Goal: Transaction & Acquisition: Purchase product/service

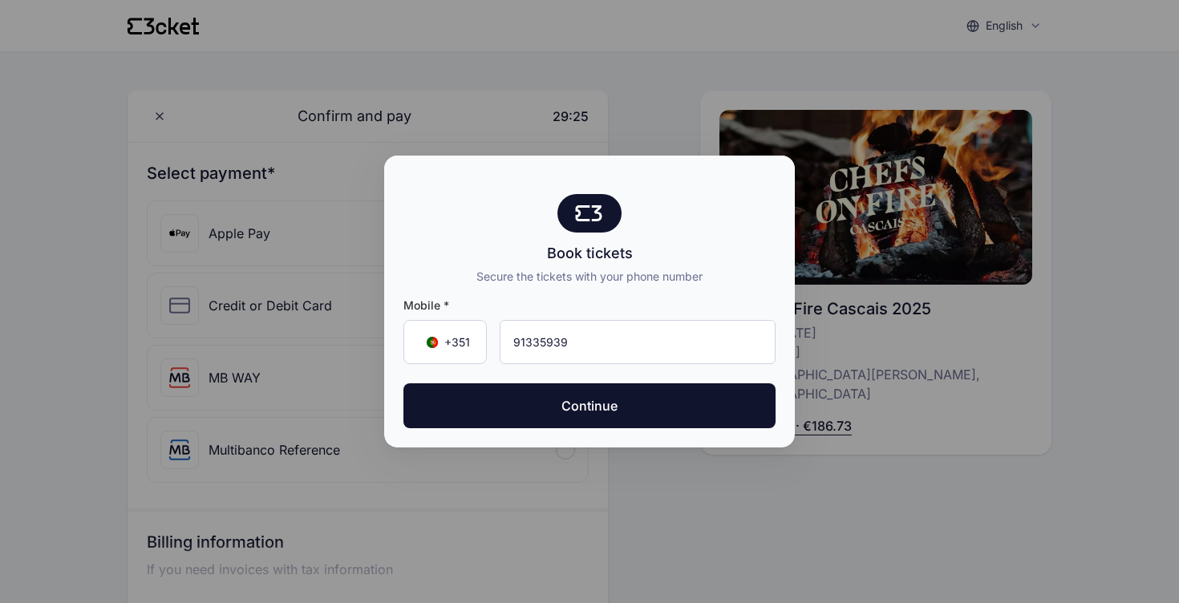
type input "913 359 393"
click at [590, 406] on button "Continue" at bounding box center [589, 405] width 372 height 45
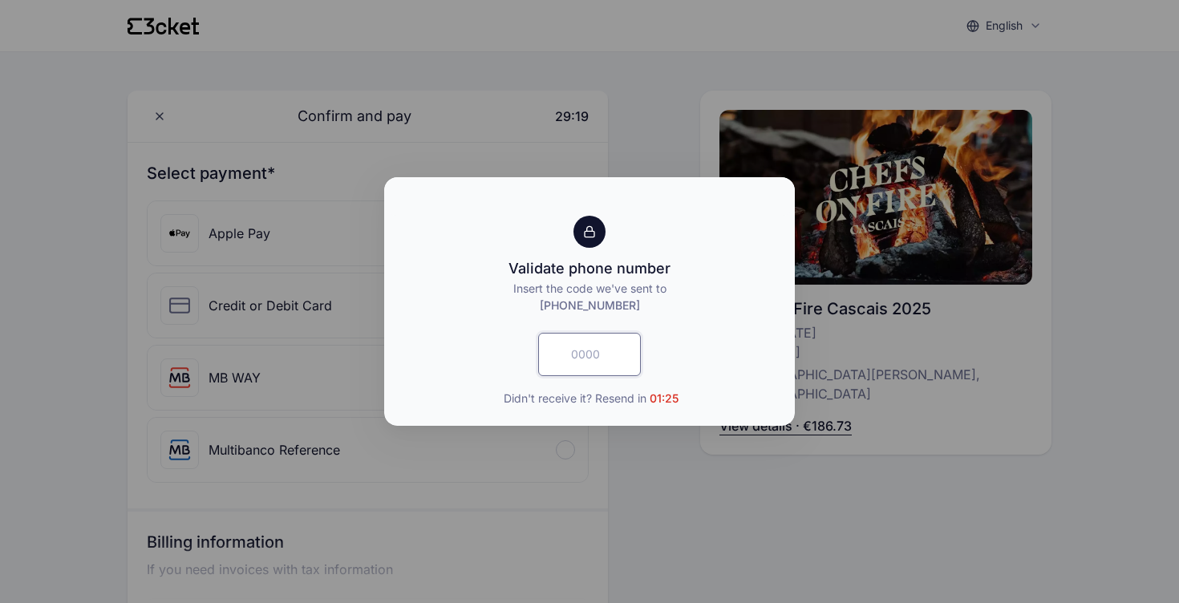
click at [576, 351] on input "text" at bounding box center [589, 354] width 103 height 43
type input "5887"
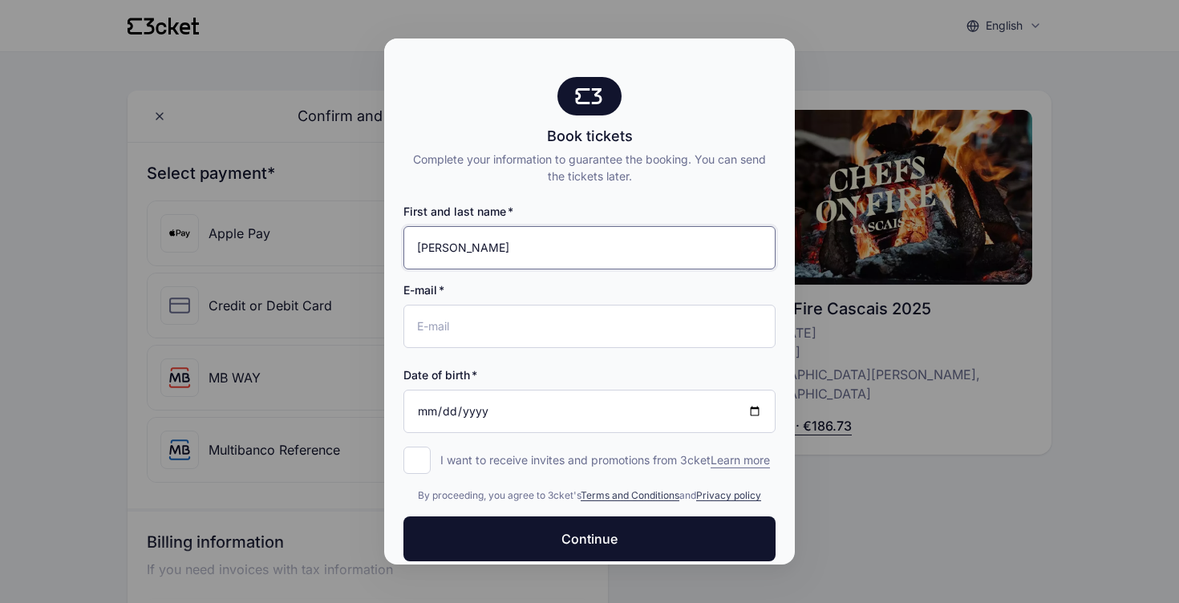
type input "Dardoh Skinner"
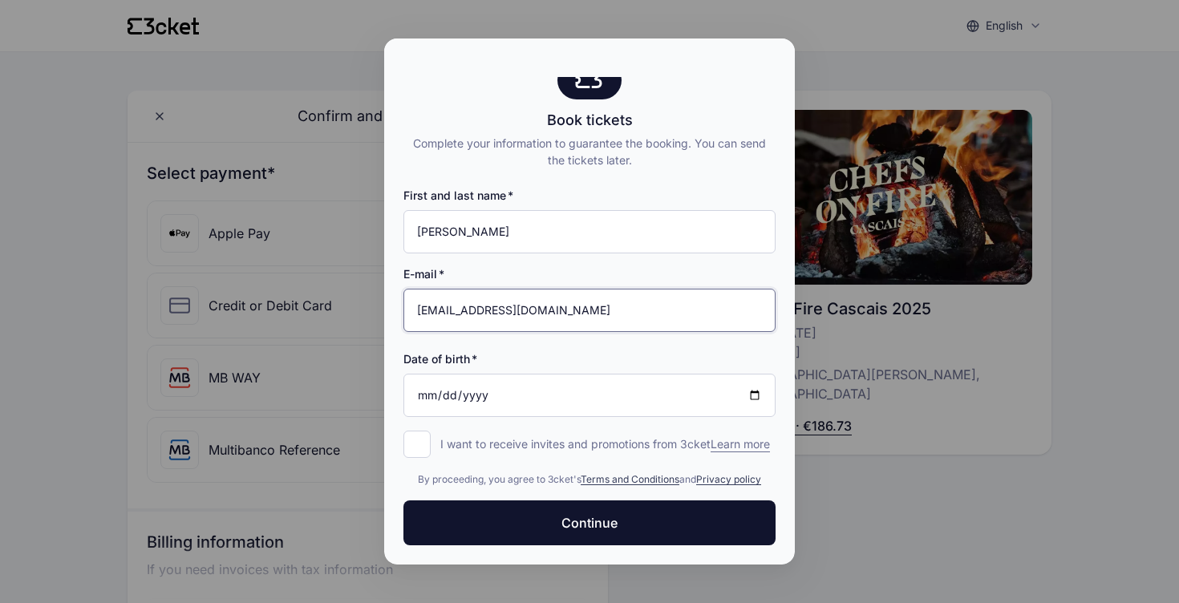
scroll to position [32, 0]
type input "[EMAIL_ADDRESS][DOMAIN_NAME]"
click at [428, 375] on input "Date of birth" at bounding box center [589, 395] width 372 height 43
type input "2025-06-25"
click at [501, 386] on input "2025-06-25" at bounding box center [589, 395] width 372 height 43
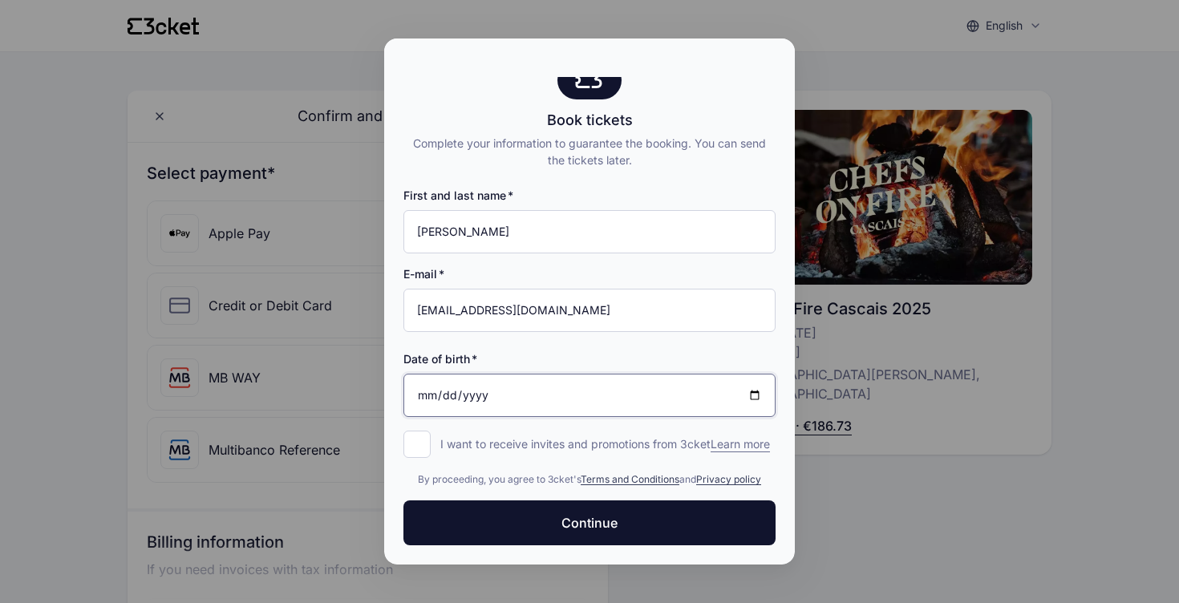
click at [498, 379] on input "2025-06-25" at bounding box center [589, 395] width 372 height 43
click at [495, 377] on input "2025-06-25" at bounding box center [589, 395] width 372 height 43
click at [563, 357] on div "Date of birth 2025-06-25" at bounding box center [589, 377] width 372 height 79
click at [413, 431] on input "I want to receive invites and promotions from 3cket Learn more form.register.op…" at bounding box center [416, 444] width 27 height 27
checkbox input "true"
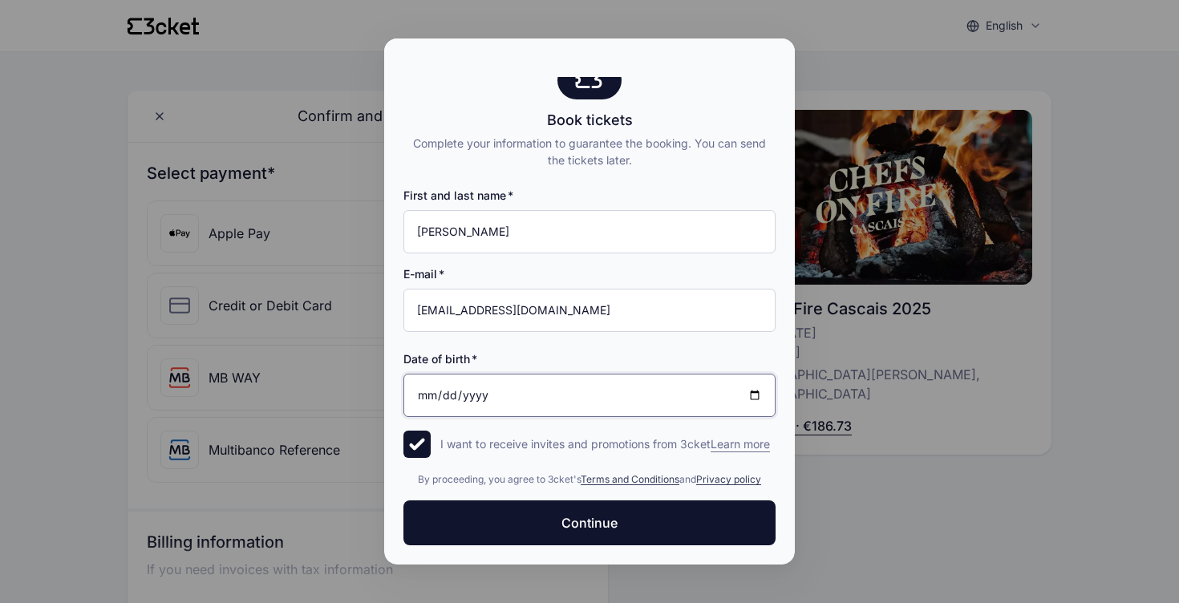
click at [502, 383] on input "2025-06-25" at bounding box center [589, 395] width 372 height 43
type input "2025-09-04"
click at [545, 387] on input "2025-09-04" at bounding box center [589, 395] width 372 height 43
click at [579, 338] on div "Date of birth 2025-09-04" at bounding box center [589, 377] width 372 height 79
click at [408, 431] on input "I want to receive invites and promotions from 3cket Learn more form.register.op…" at bounding box center [416, 444] width 27 height 27
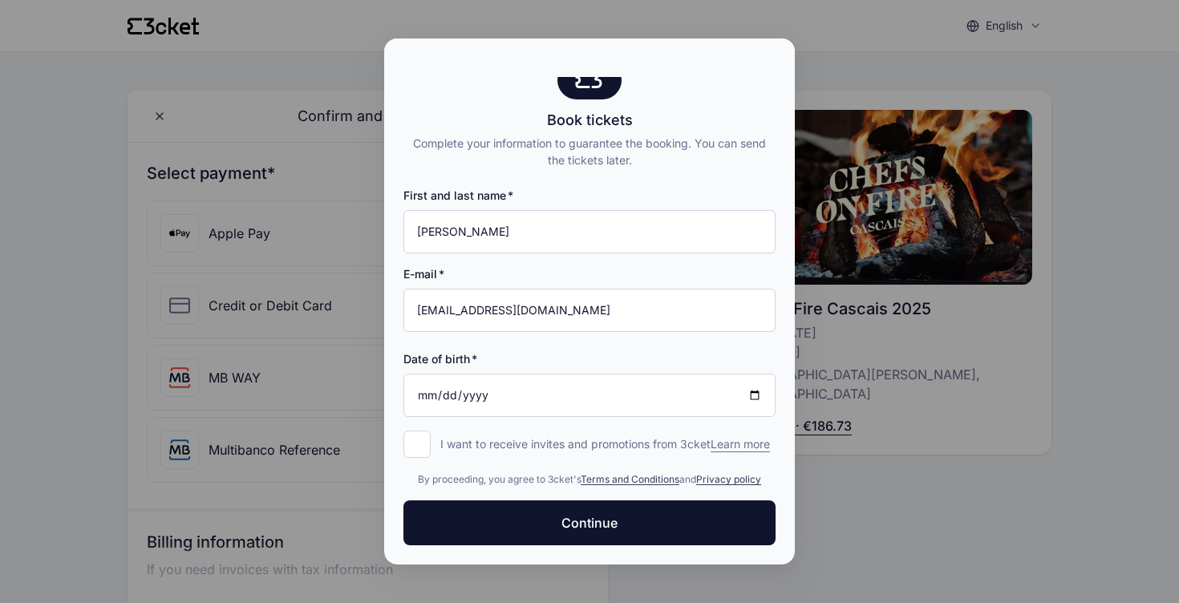
checkbox input "false"
click at [471, 383] on input "2025-09-04" at bounding box center [589, 395] width 372 height 43
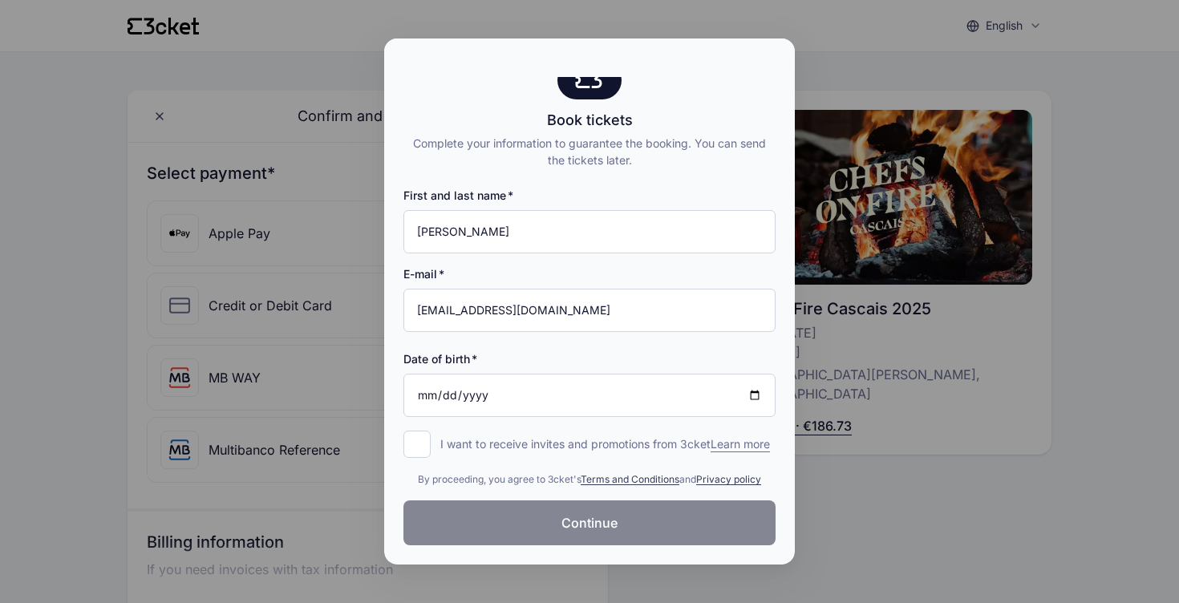
click at [561, 507] on button "Continue" at bounding box center [589, 523] width 372 height 45
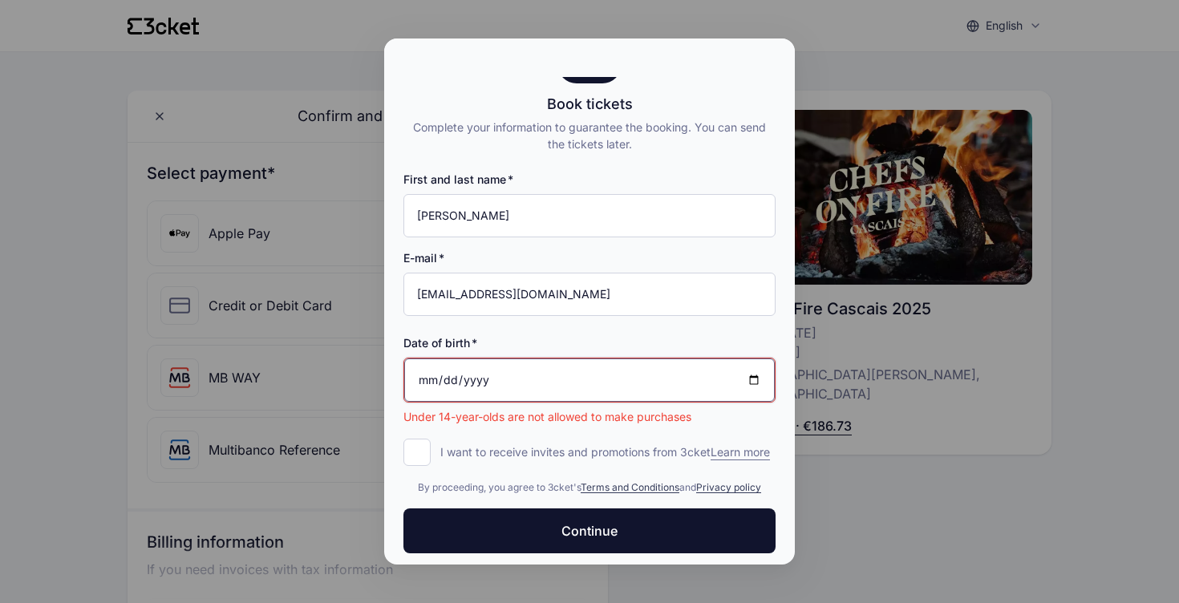
click at [464, 381] on input "2025-09-03" at bounding box center [589, 380] width 371 height 43
type input "19888-09-03"
click at [430, 379] on input "Date of birth" at bounding box center [589, 380] width 371 height 43
click at [495, 377] on input "2025-06-25" at bounding box center [589, 380] width 371 height 43
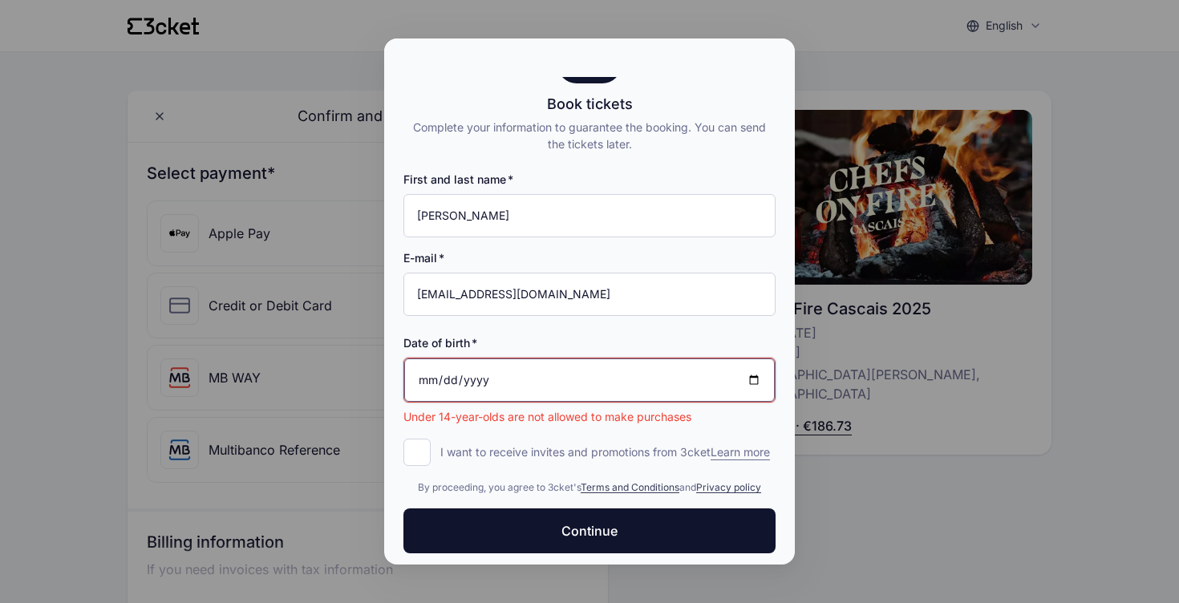
click at [471, 376] on input "2025-06-25" at bounding box center [589, 380] width 371 height 43
type input "1988-06-25"
click at [613, 481] on div "By proceeding, you agree to 3cket's Terms and Conditions and Privacy policy" at bounding box center [589, 484] width 372 height 48
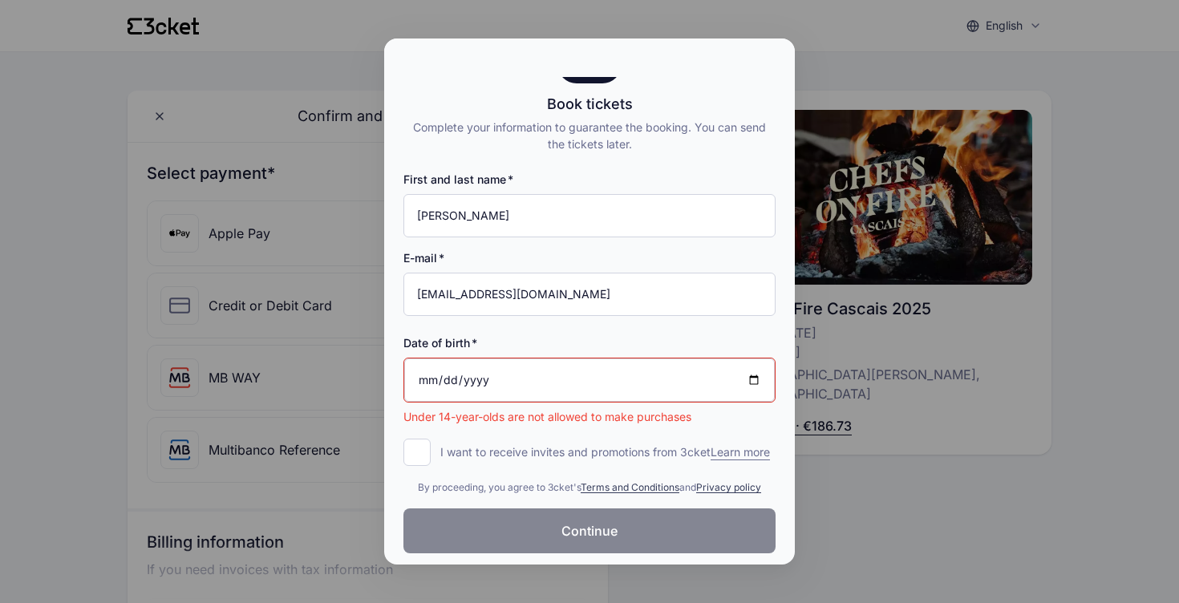
click at [583, 541] on span "Continue" at bounding box center [589, 530] width 56 height 19
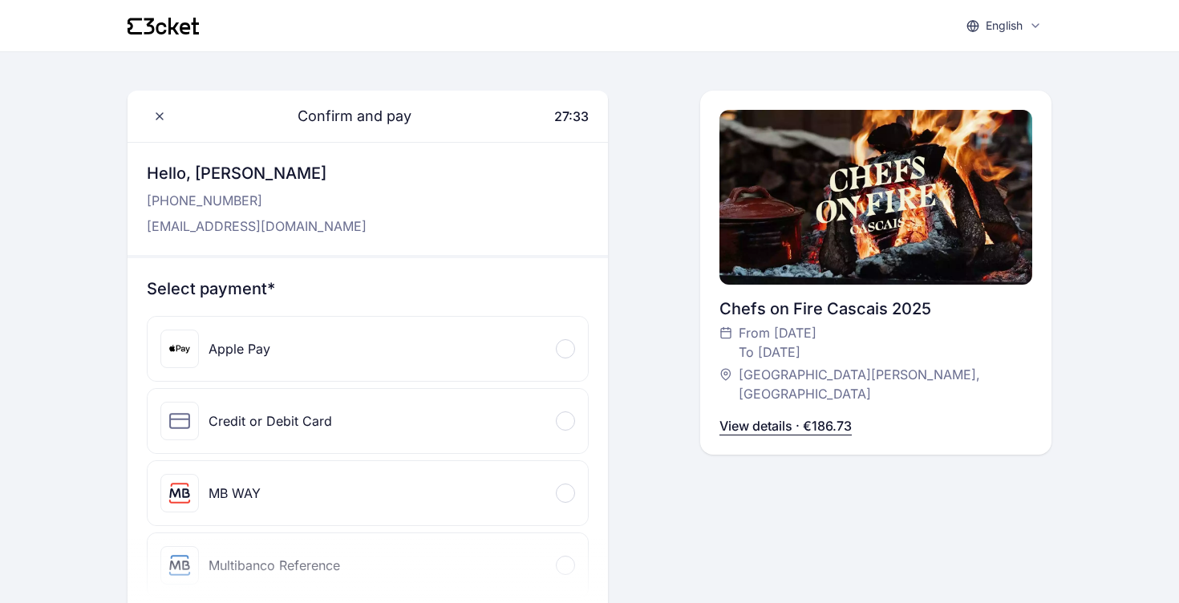
click at [563, 493] on span at bounding box center [565, 493] width 5 height 5
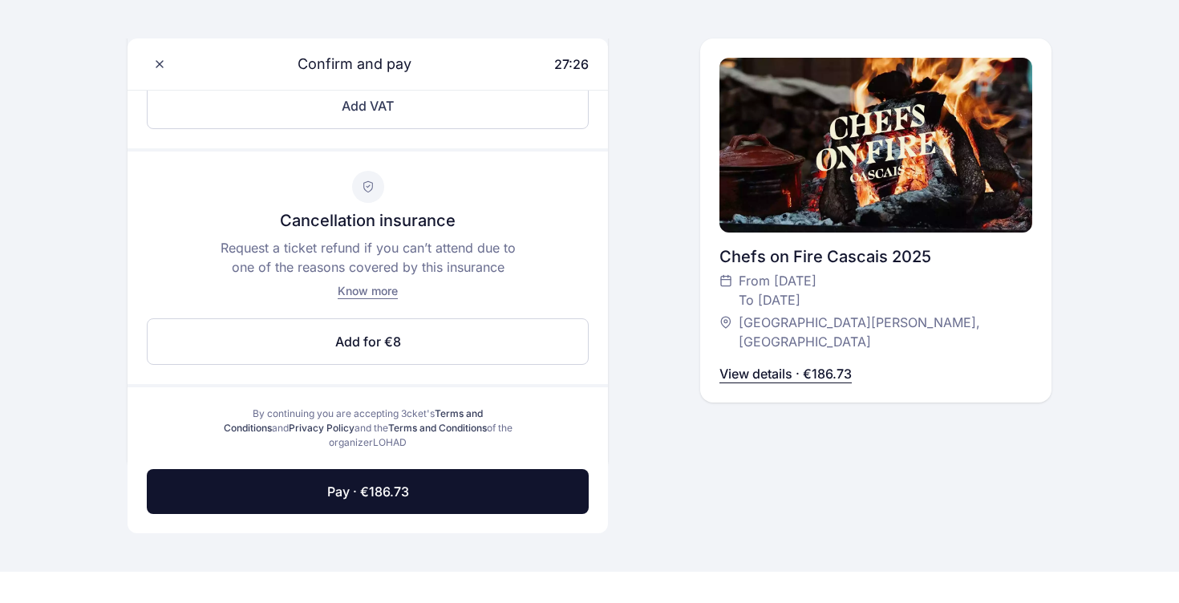
scroll to position [742, 0]
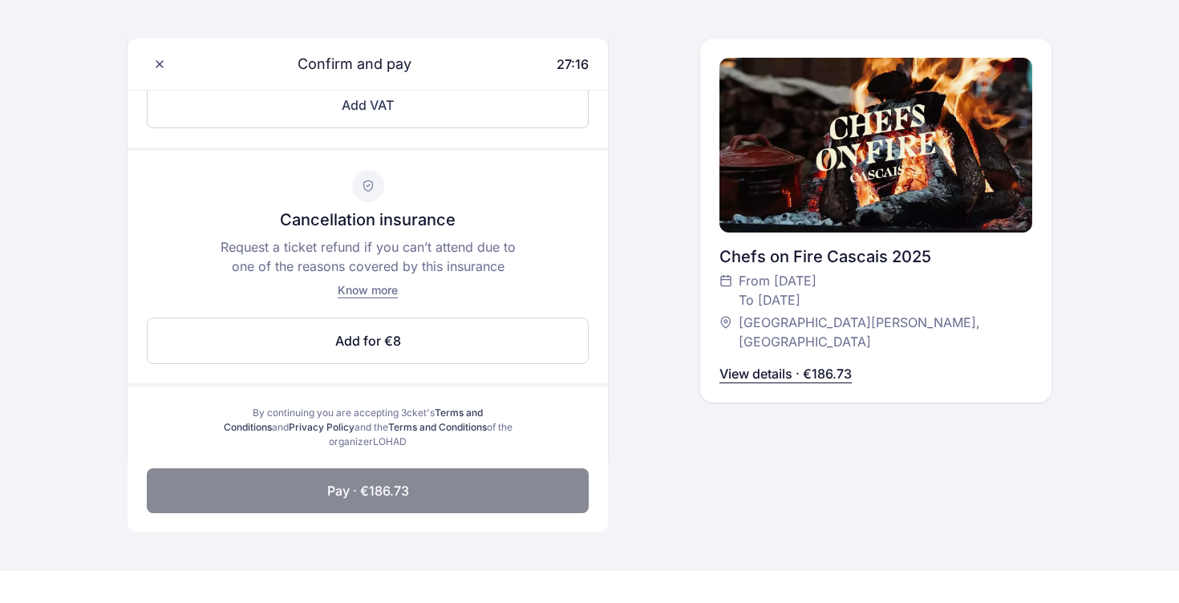
click at [468, 488] on button "Pay · €186.73" at bounding box center [368, 490] width 442 height 45
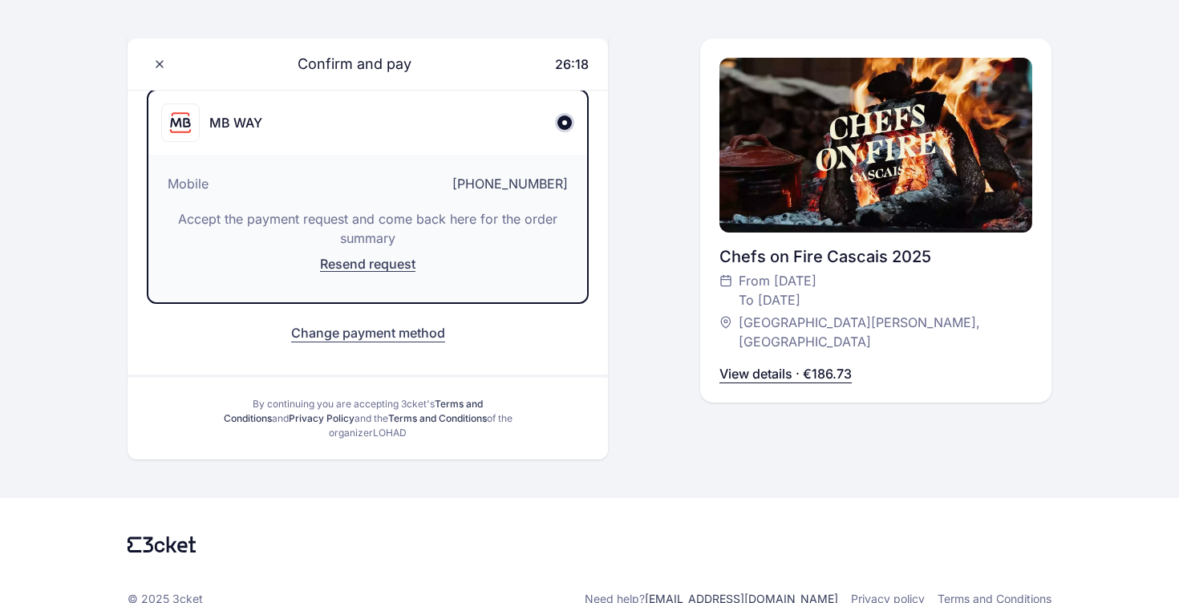
scroll to position [229, 0]
click at [386, 262] on span "Resend request" at bounding box center [367, 261] width 95 height 16
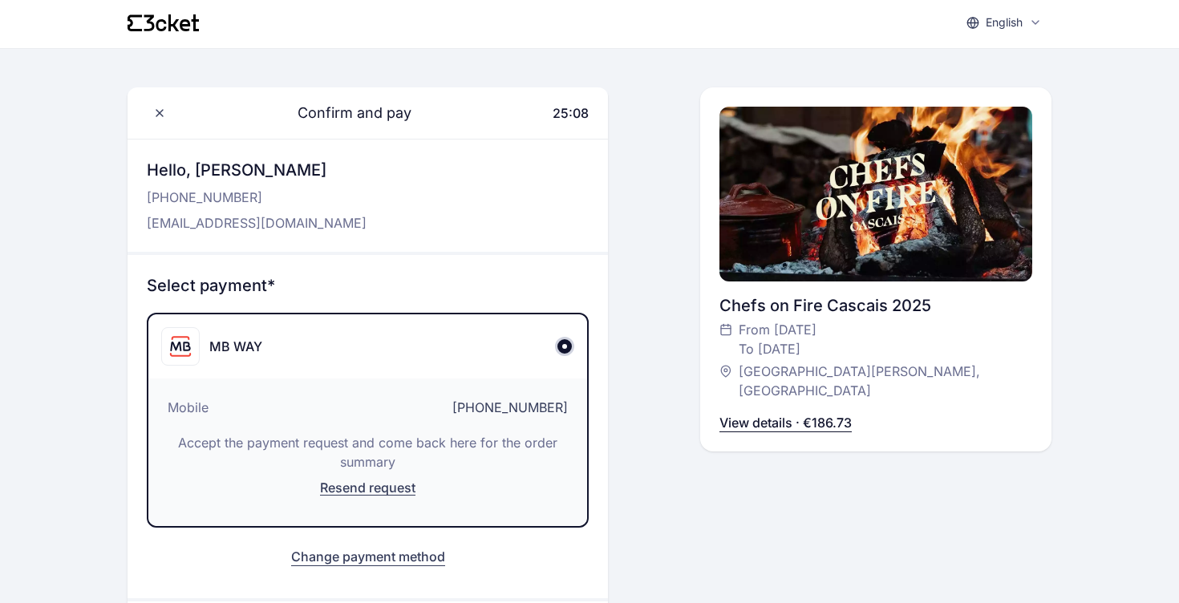
scroll to position [6, 0]
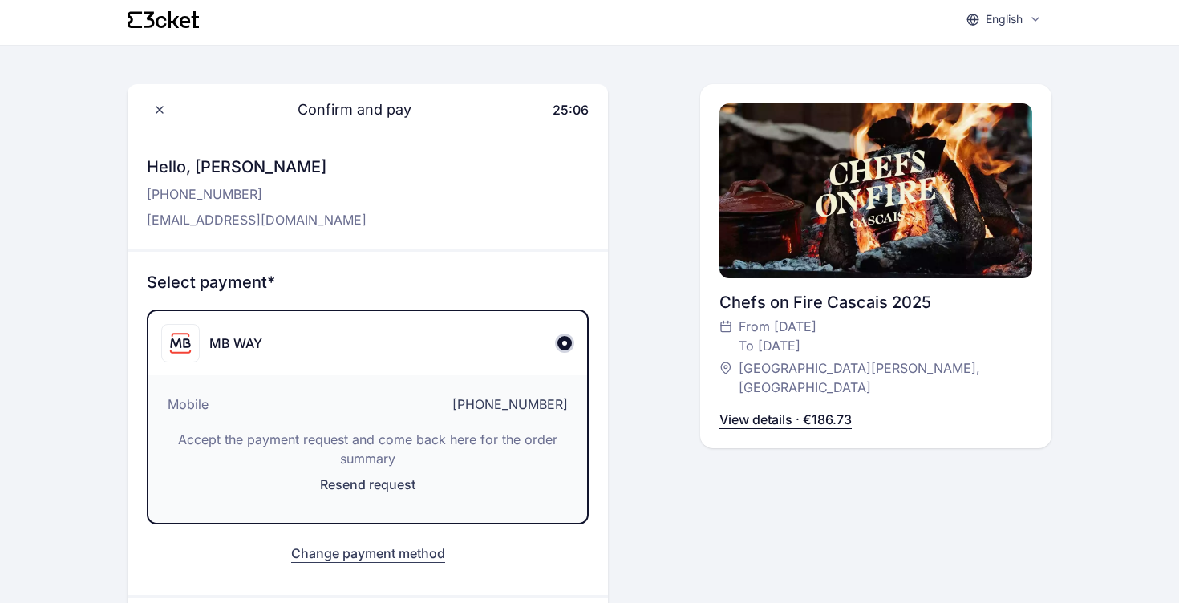
click at [527, 407] on span "[PHONE_NUMBER]" at bounding box center [510, 404] width 116 height 19
click at [576, 406] on div "Mobile [PHONE_NUMBER] Accept the payment request and come back here for the ord…" at bounding box center [367, 449] width 439 height 148
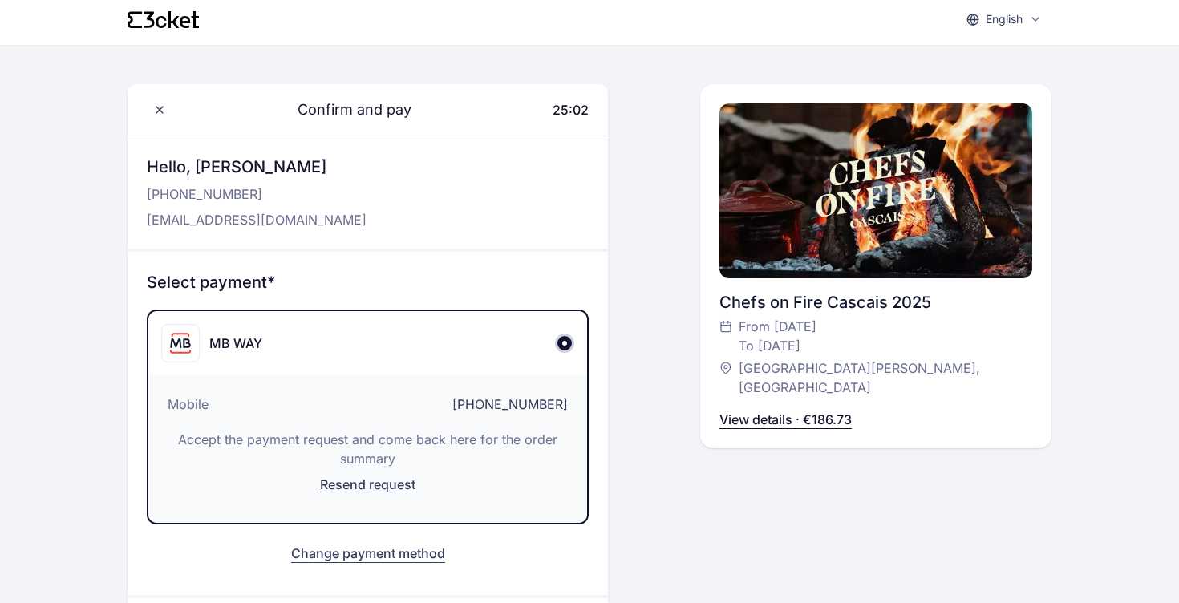
click at [565, 404] on span "[PHONE_NUMBER]" at bounding box center [510, 404] width 116 height 19
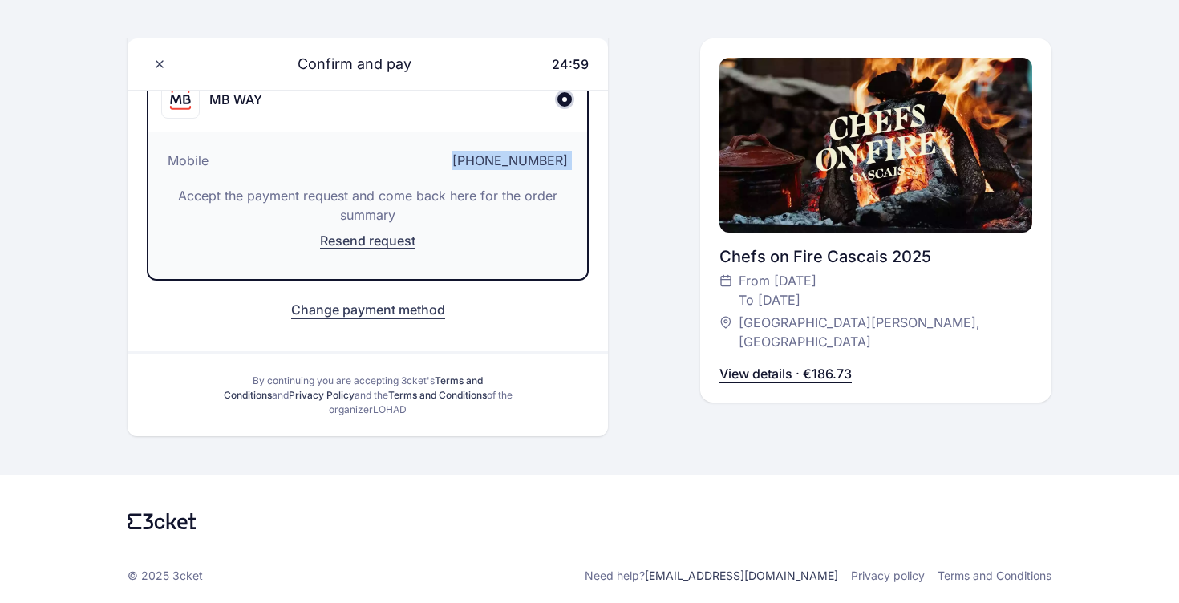
scroll to position [250, 0]
click at [425, 314] on button "Change payment method" at bounding box center [368, 309] width 154 height 19
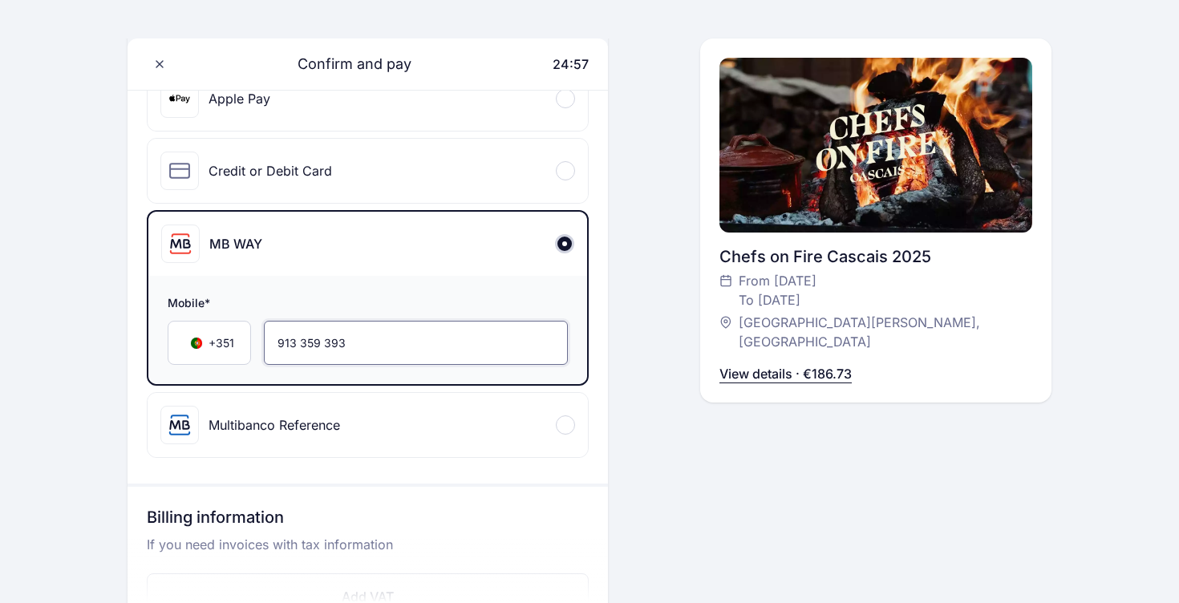
click at [389, 344] on input "913 359 393" at bounding box center [416, 343] width 304 height 44
type input "912 650 034"
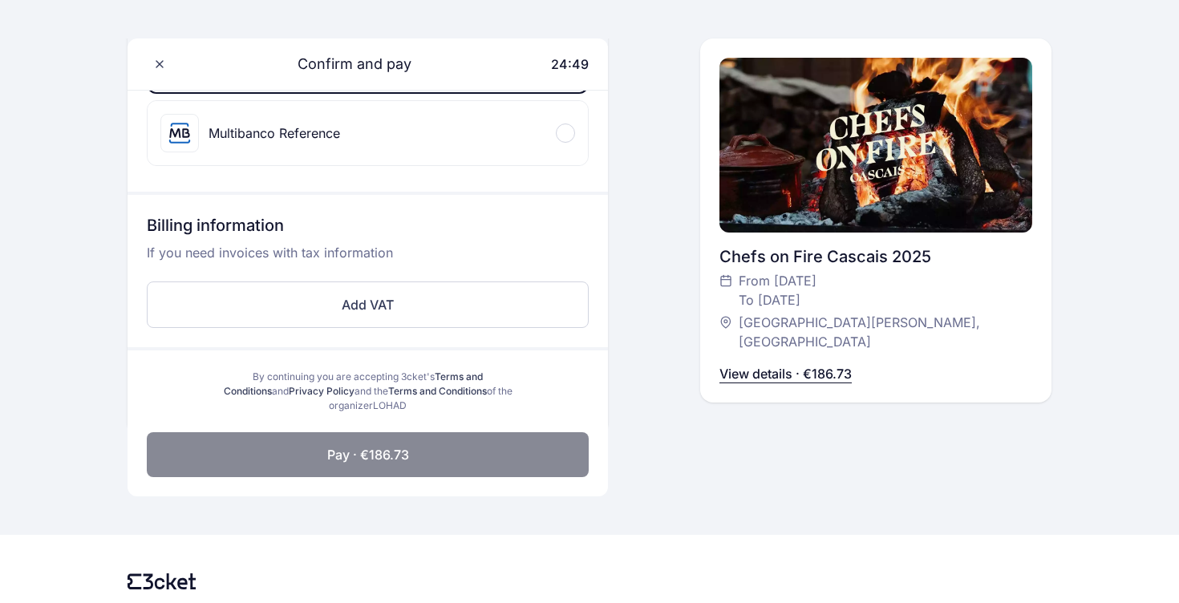
click at [503, 449] on button "Pay · €186.73" at bounding box center [368, 454] width 442 height 45
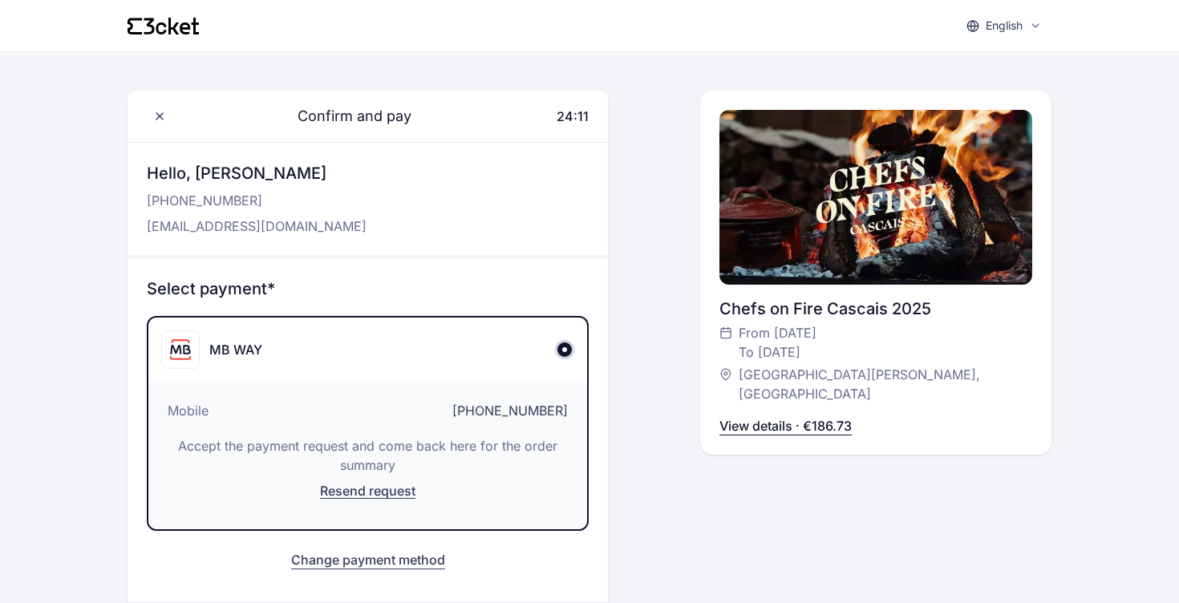
scroll to position [0, 0]
